Goal: Contribute content: Add original content to the website for others to see

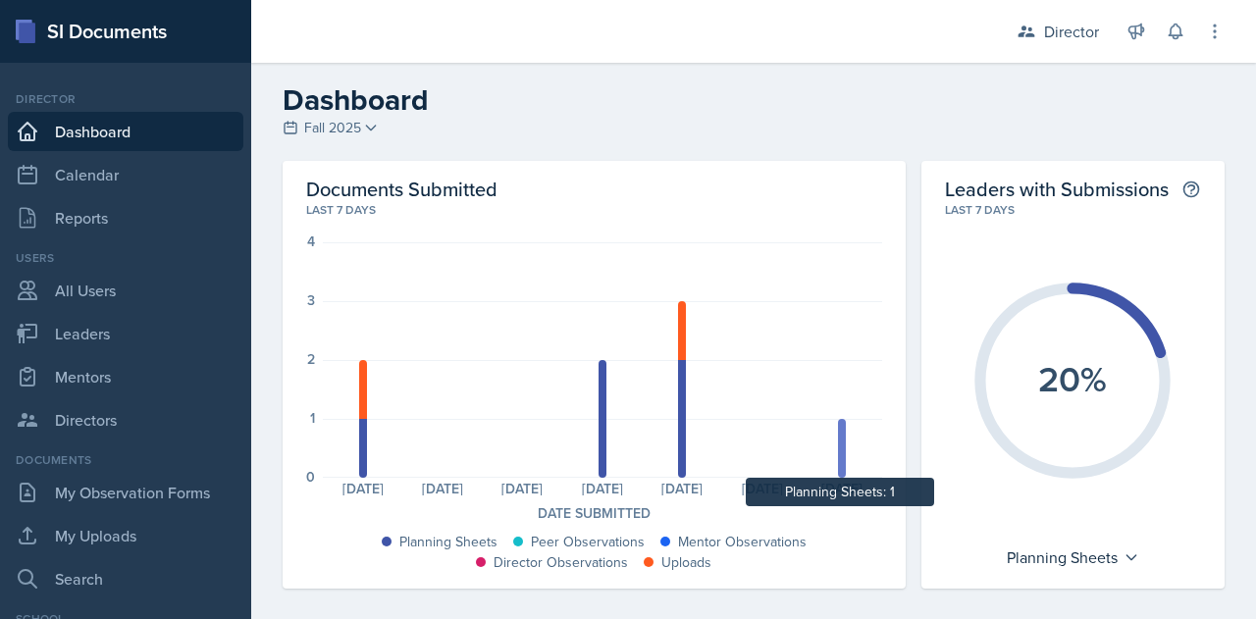
click at [838, 467] on div at bounding box center [842, 448] width 8 height 59
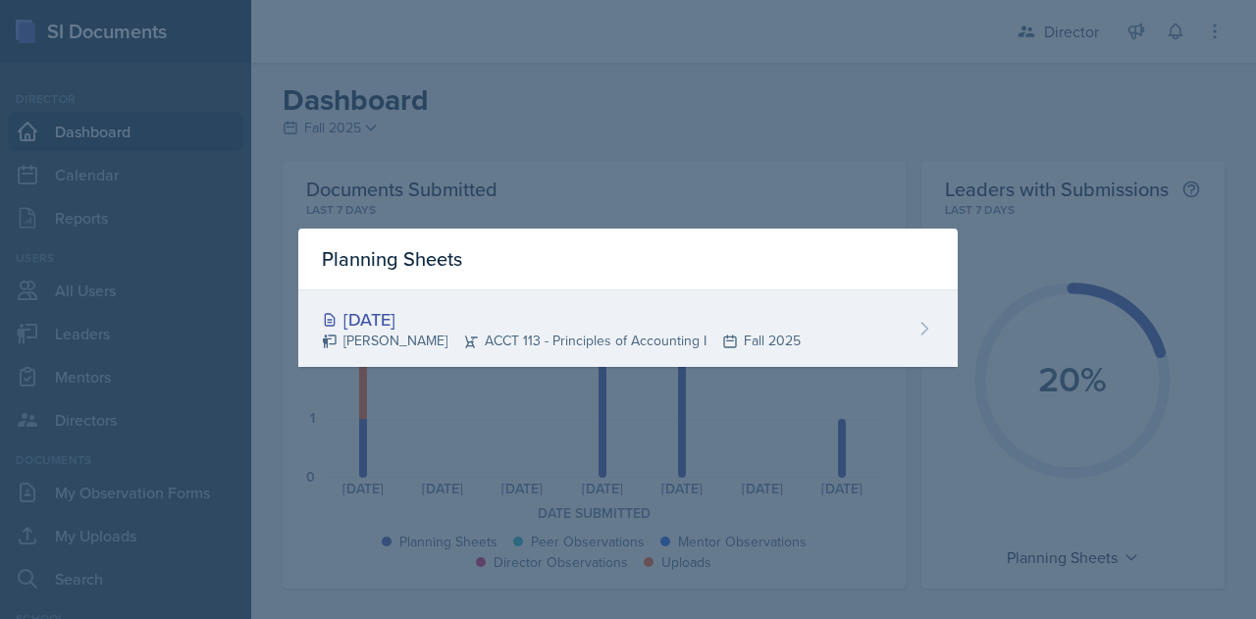
click at [386, 323] on div "[DATE]" at bounding box center [561, 319] width 479 height 26
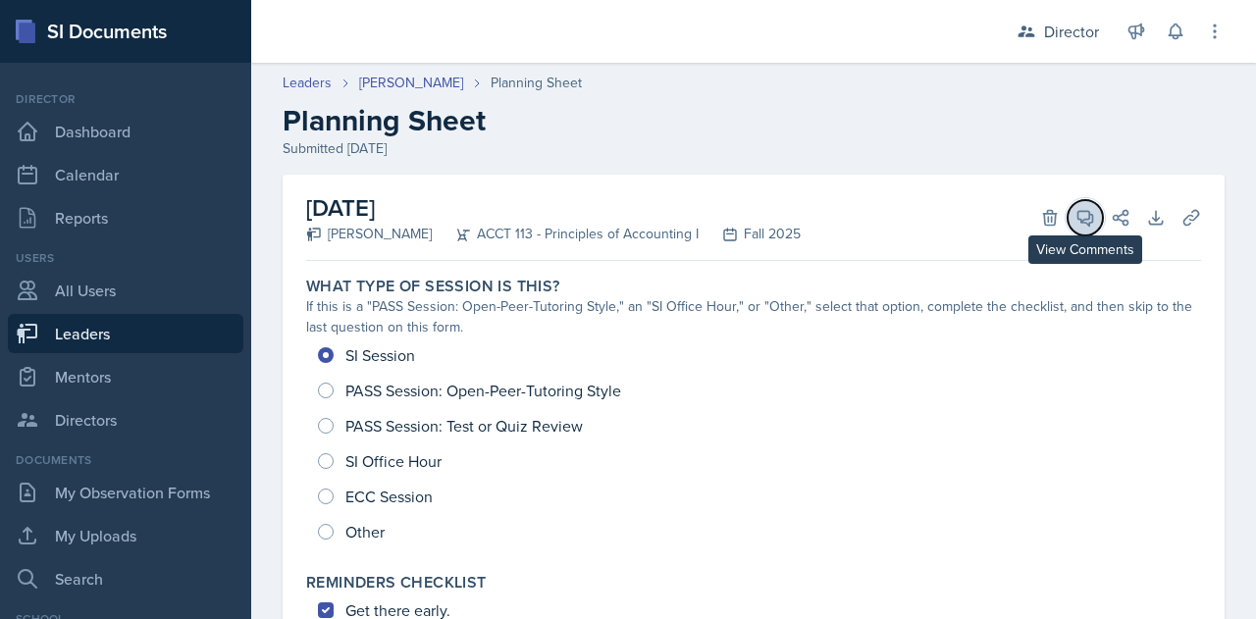
click at [1075, 208] on icon at bounding box center [1085, 218] width 20 height 20
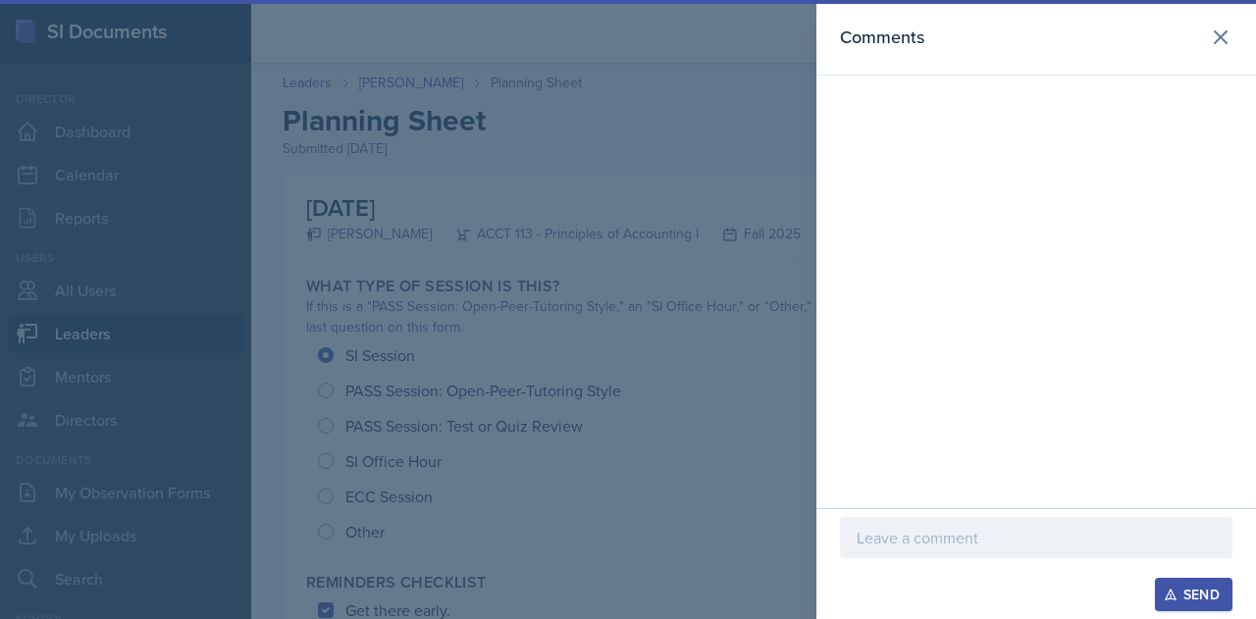
click at [904, 530] on p at bounding box center [1035, 538] width 359 height 24
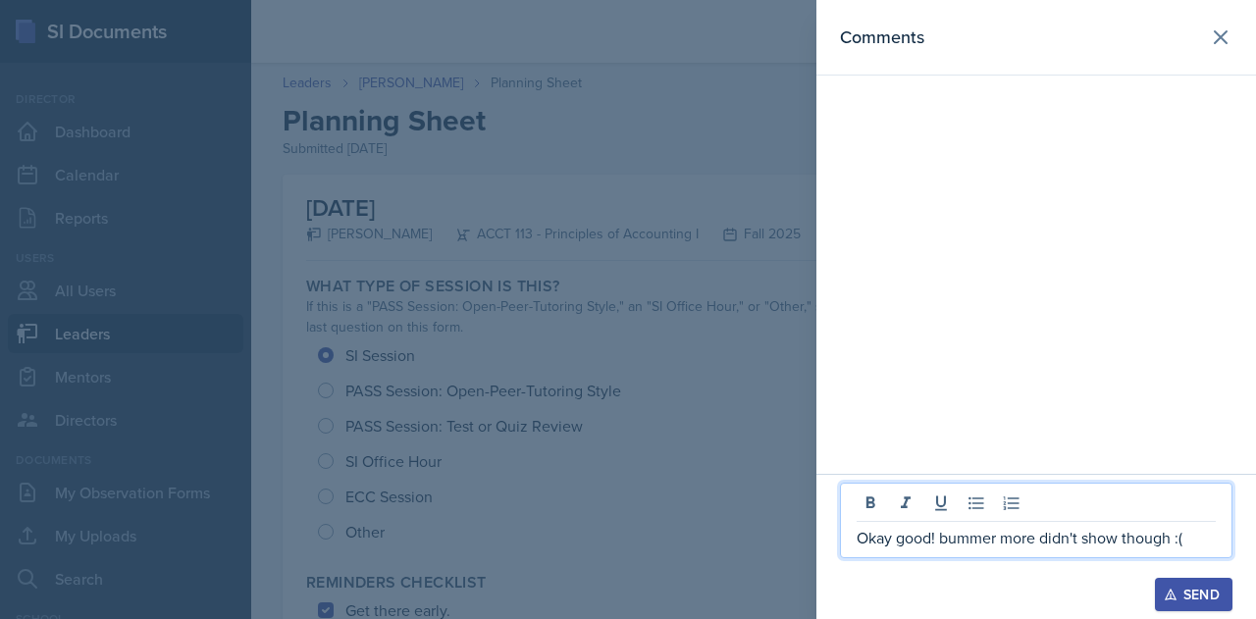
click at [1177, 594] on div "Send" at bounding box center [1193, 595] width 52 height 16
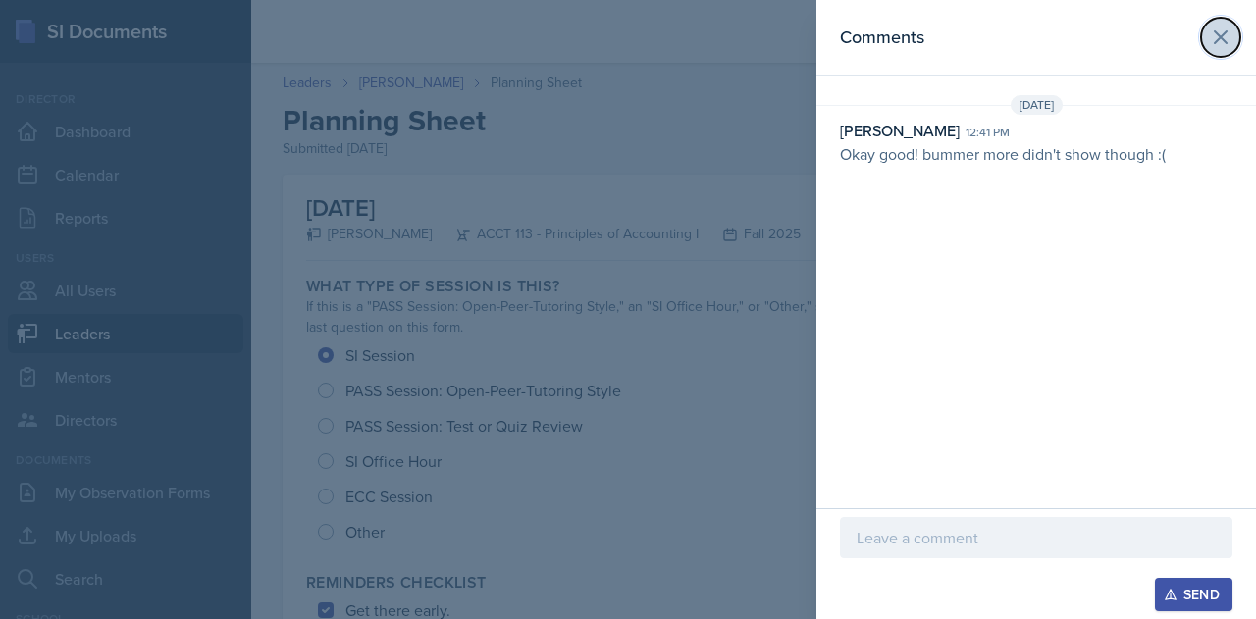
click at [1224, 32] on icon at bounding box center [1221, 37] width 12 height 12
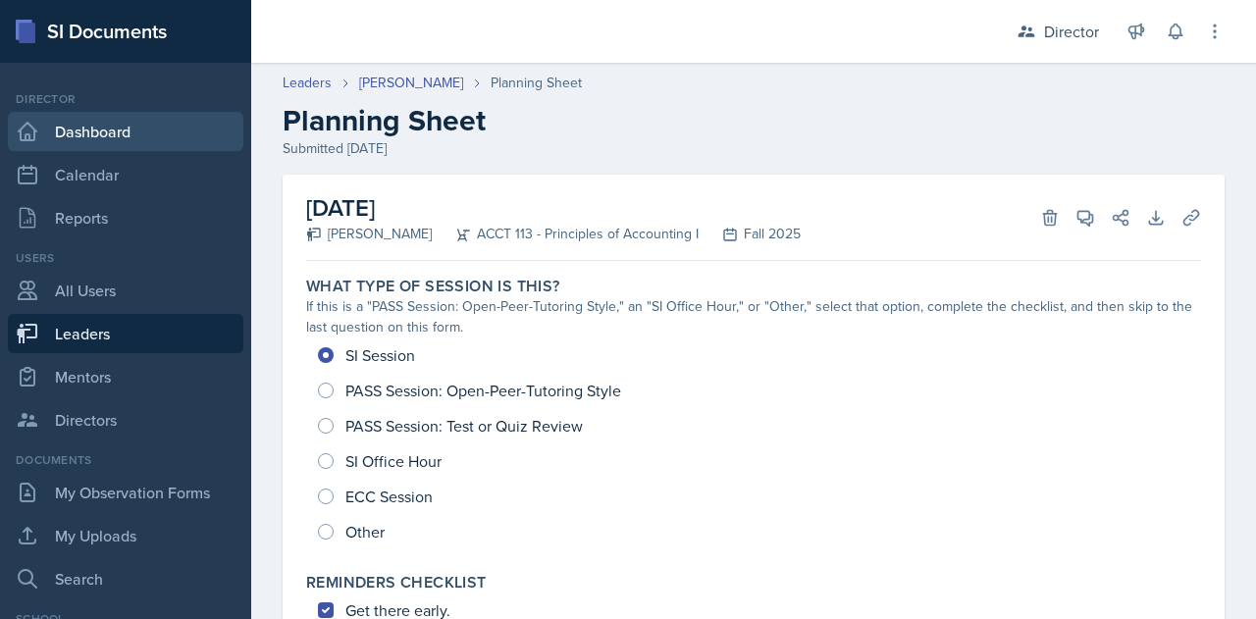
click at [114, 130] on link "Dashboard" at bounding box center [125, 131] width 235 height 39
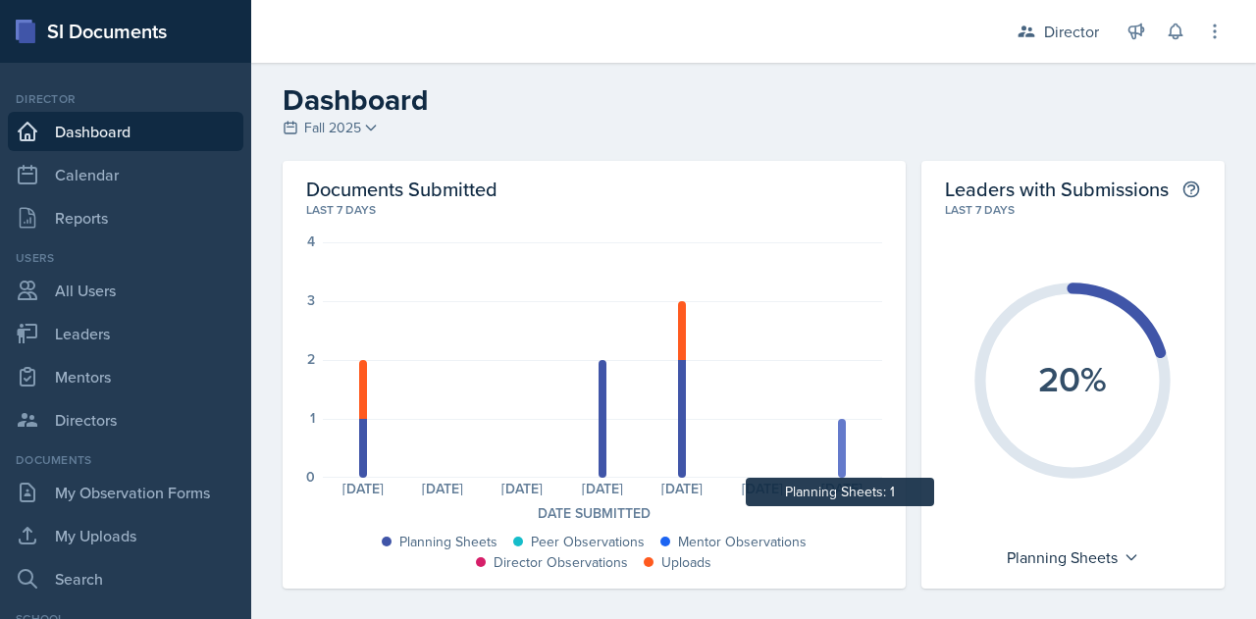
click at [838, 464] on div at bounding box center [842, 448] width 8 height 59
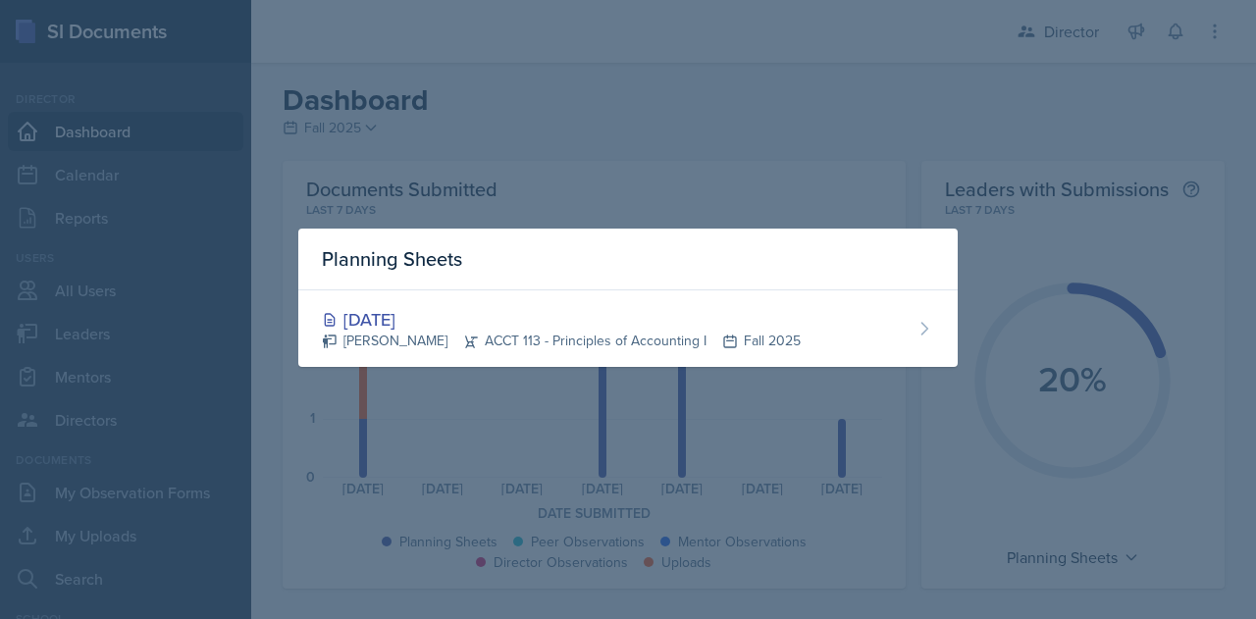
click at [828, 102] on div at bounding box center [628, 309] width 1256 height 619
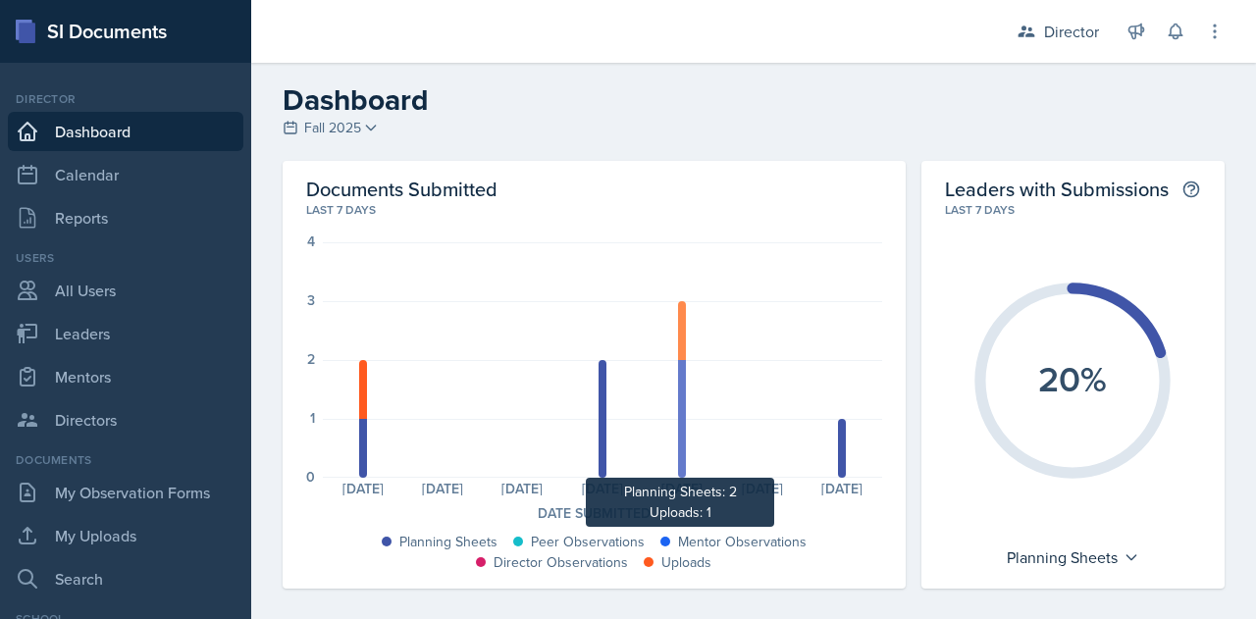
click at [678, 439] on div at bounding box center [682, 419] width 8 height 118
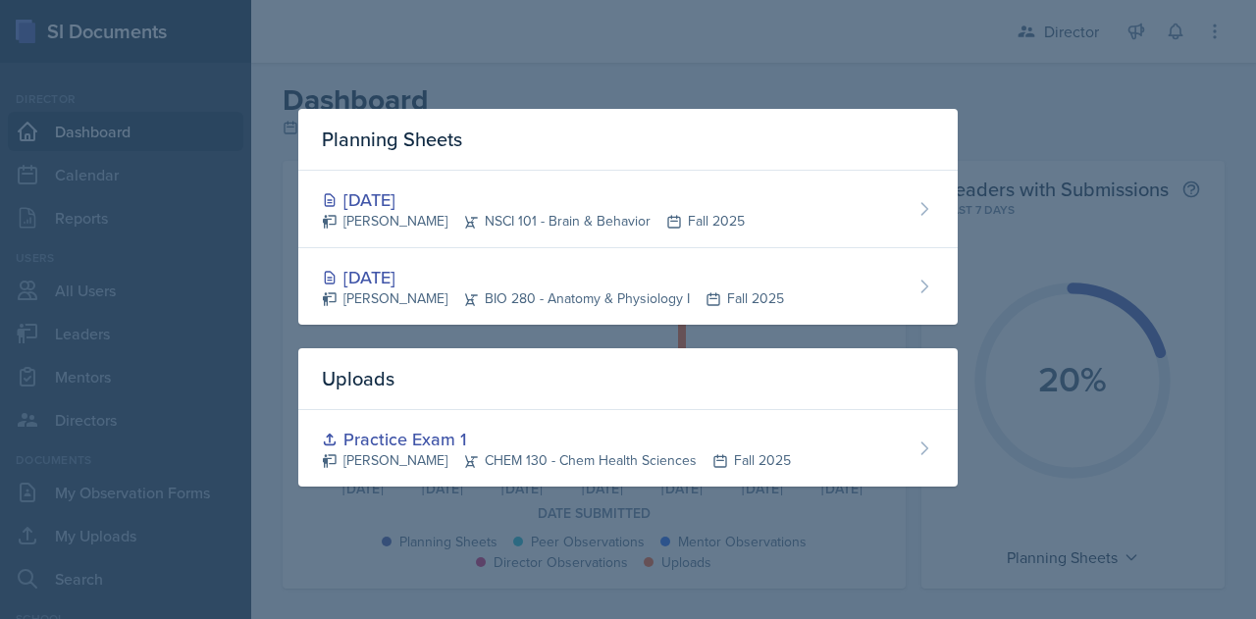
click at [762, 87] on div at bounding box center [628, 309] width 1256 height 619
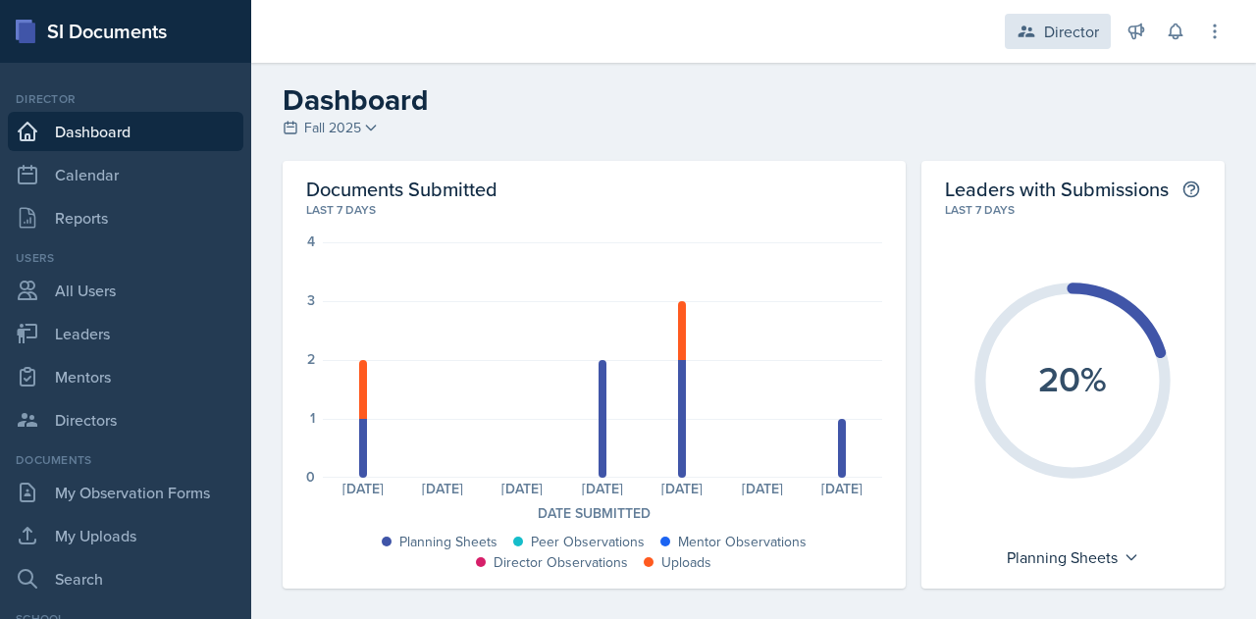
click at [1062, 28] on div "Director" at bounding box center [1071, 32] width 55 height 24
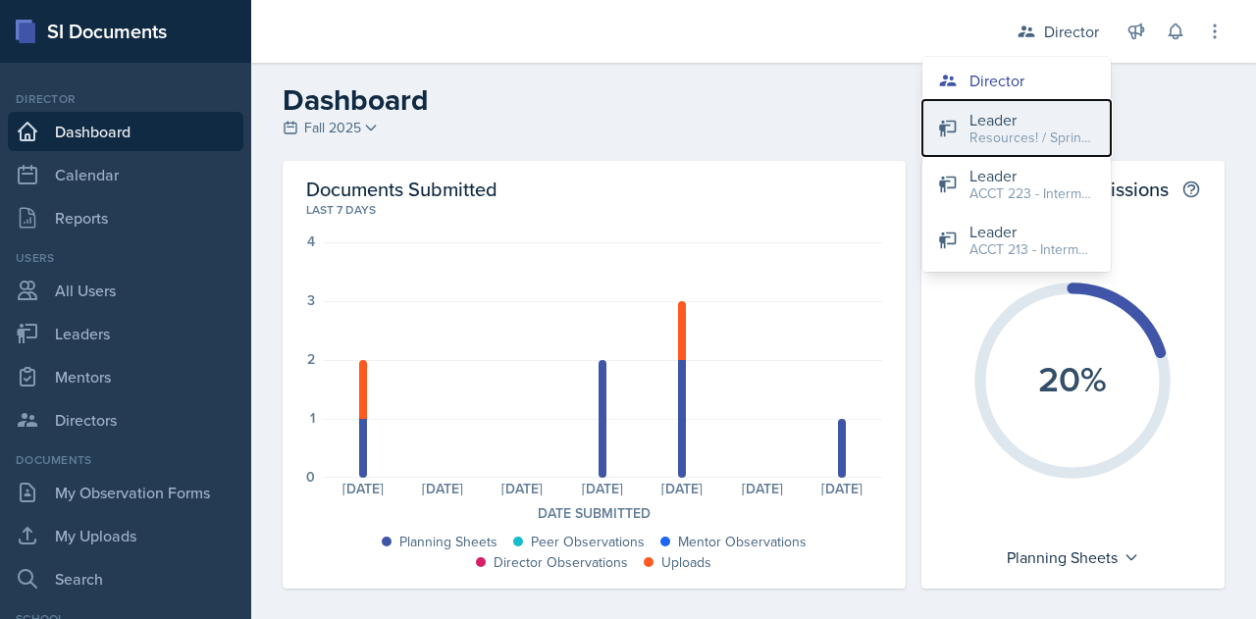
click at [1009, 123] on div "Leader" at bounding box center [1032, 120] width 126 height 24
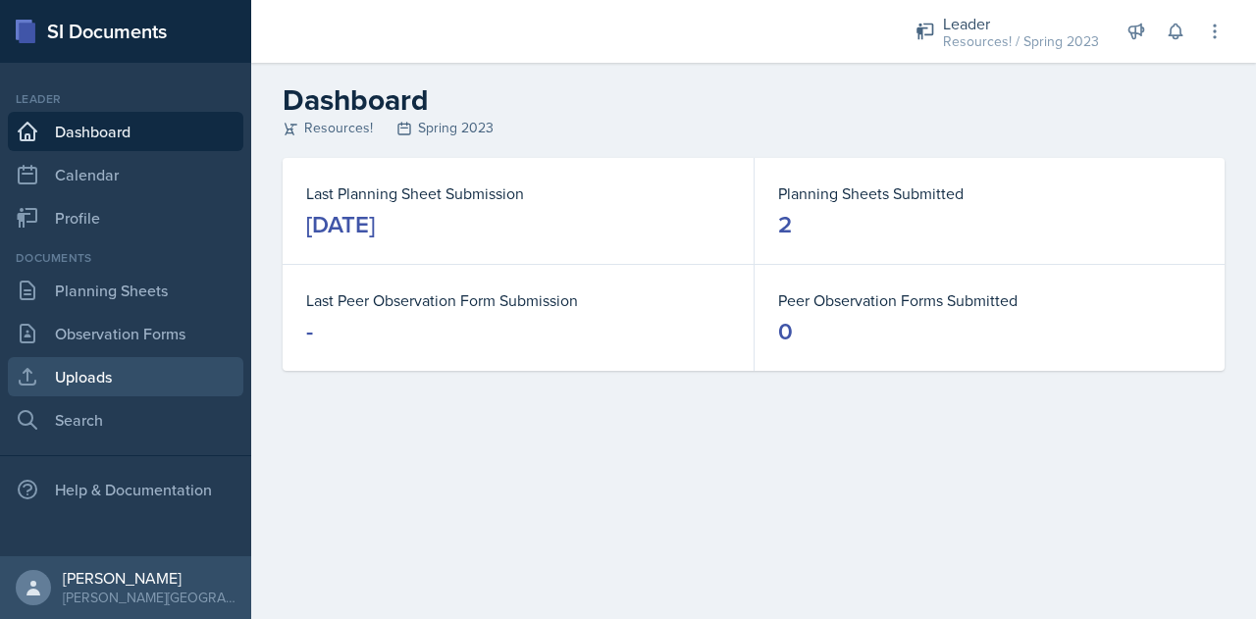
click at [78, 377] on link "Uploads" at bounding box center [125, 376] width 235 height 39
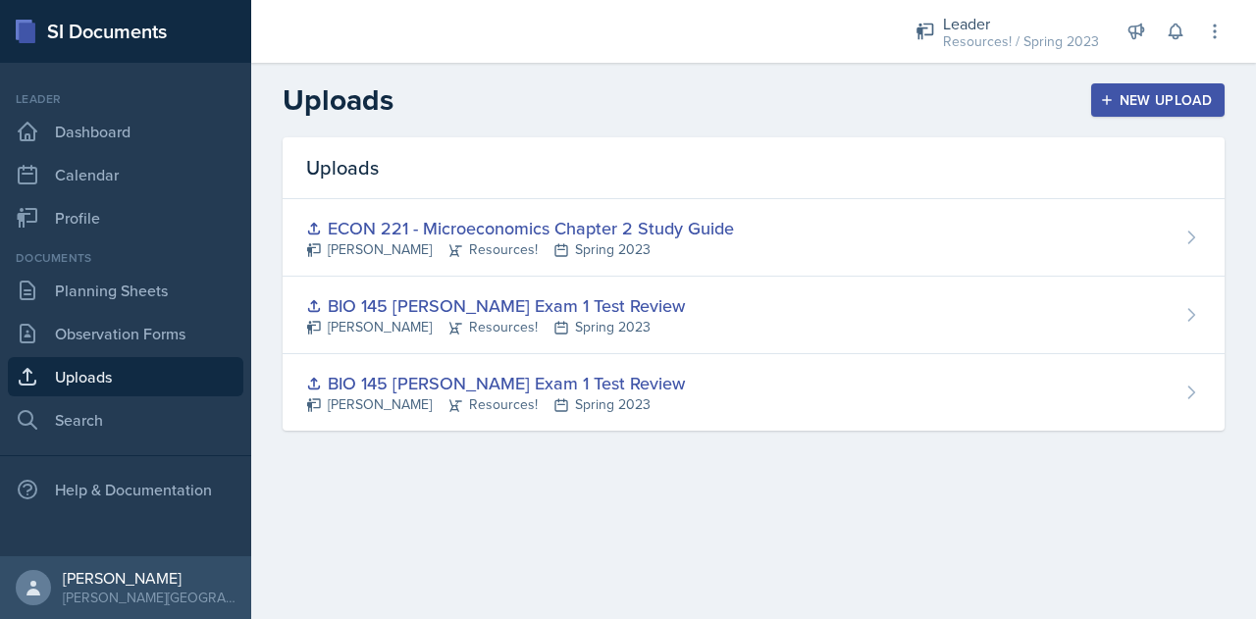
click at [1144, 93] on div "New Upload" at bounding box center [1158, 100] width 109 height 16
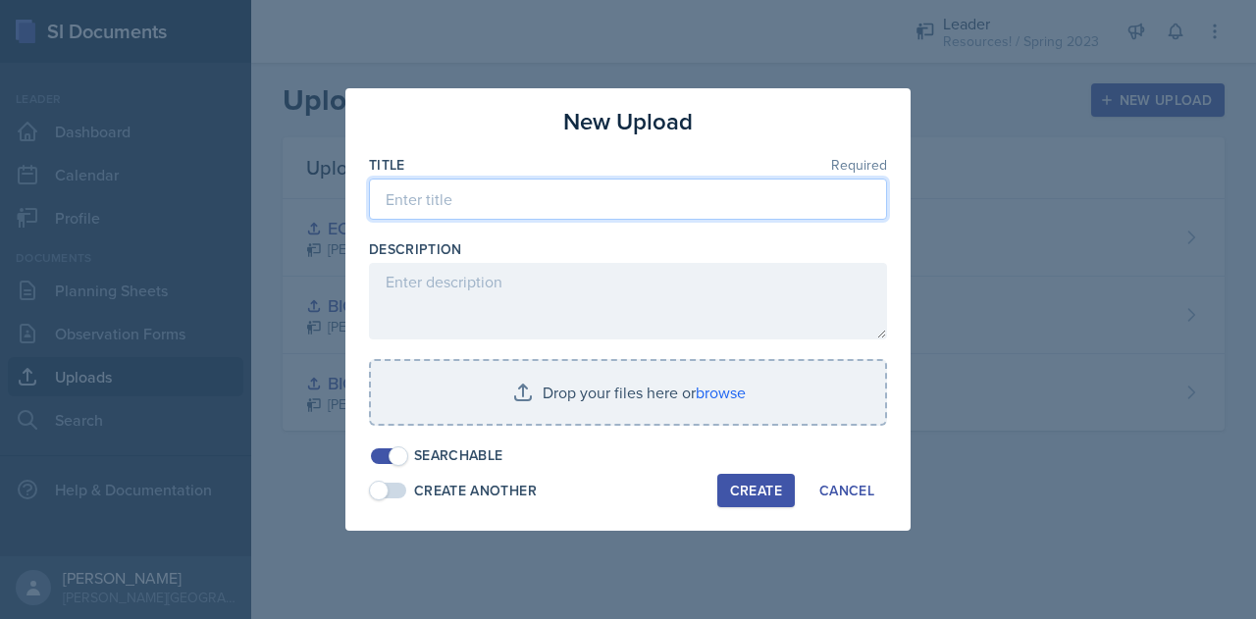
click at [561, 198] on input at bounding box center [628, 199] width 518 height 41
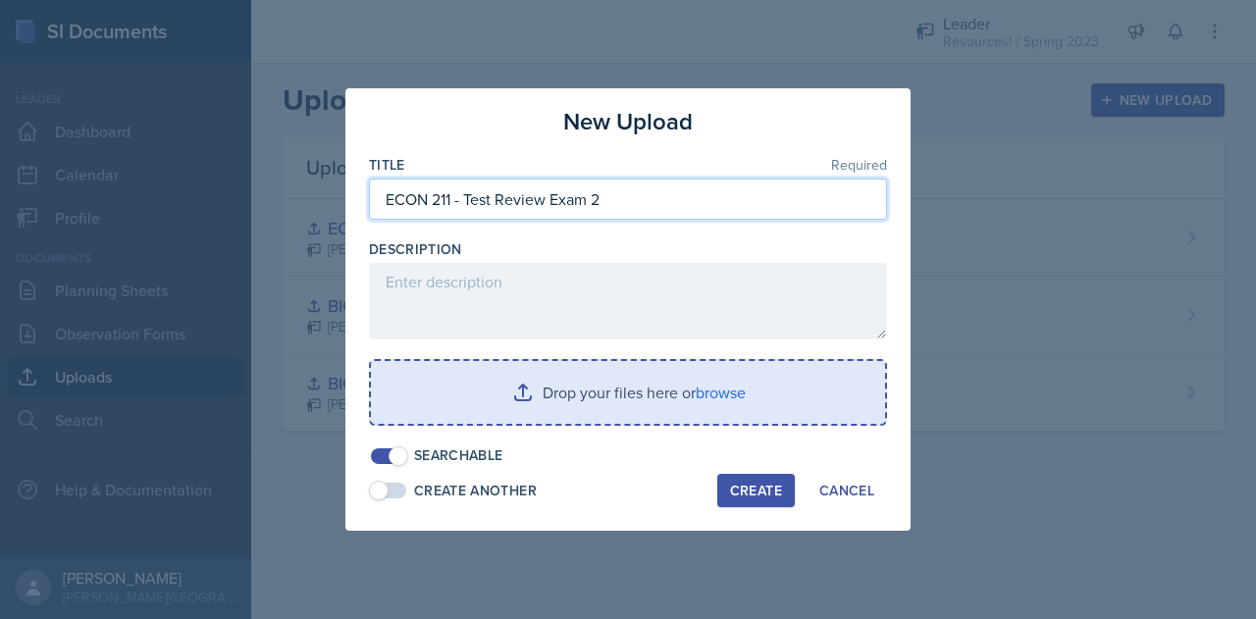
type input "ECON 211 - Test Review Exam 2"
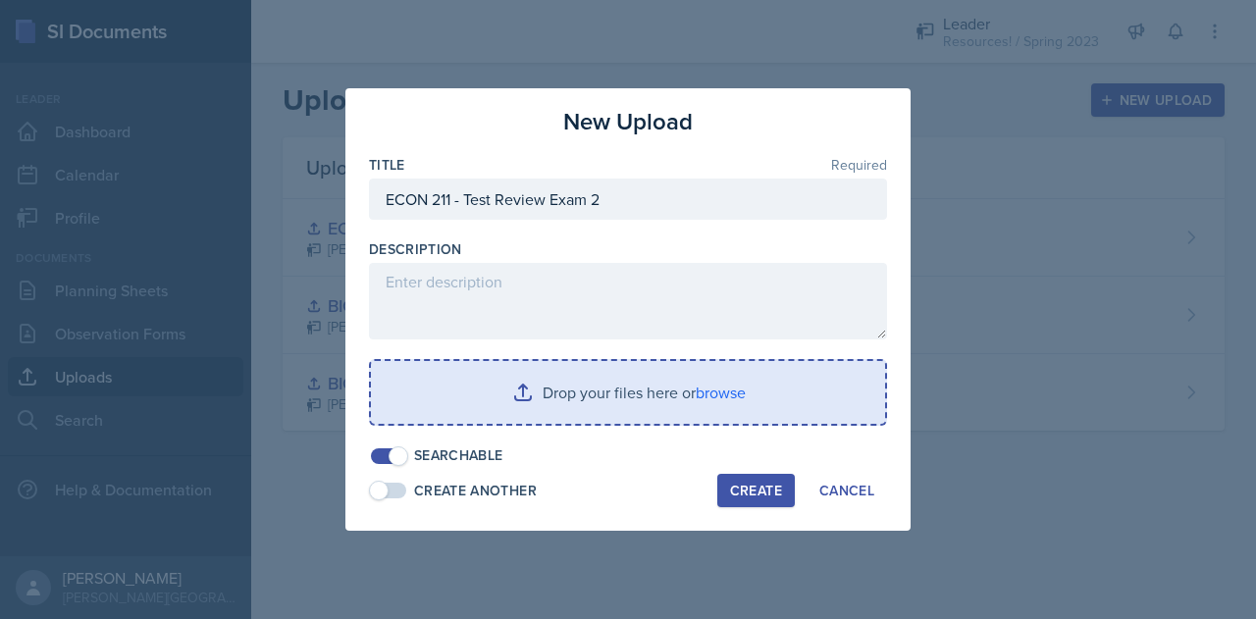
click at [644, 394] on input "file" at bounding box center [628, 392] width 514 height 63
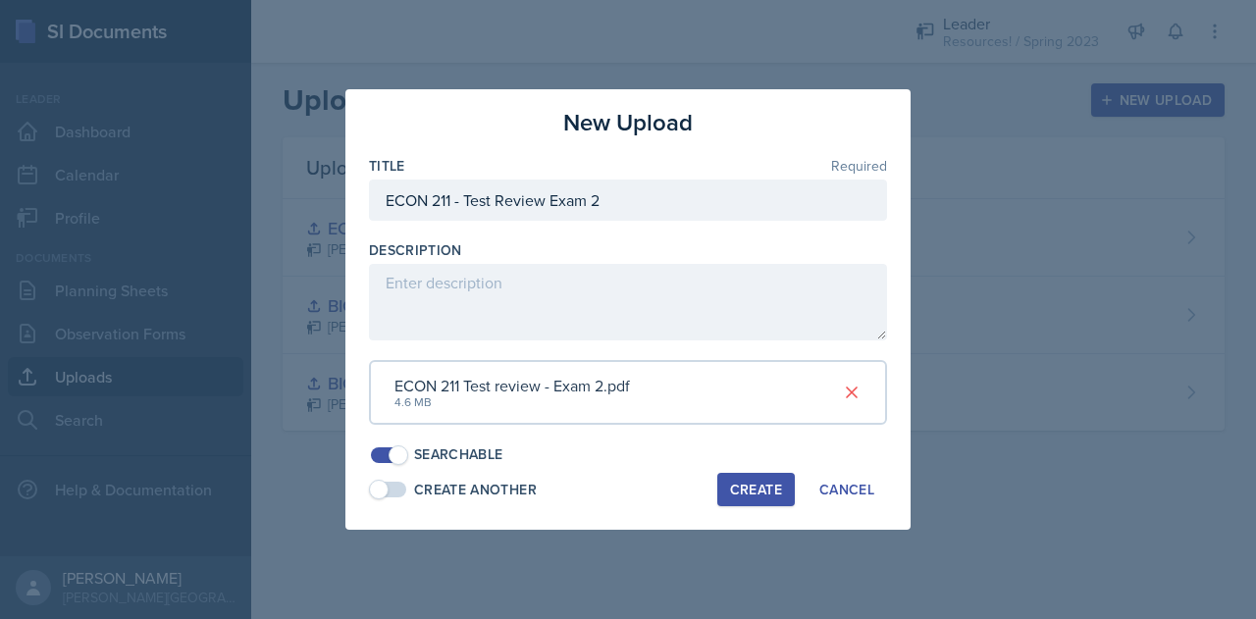
click at [748, 493] on div "Create" at bounding box center [756, 490] width 52 height 16
